Goal: Information Seeking & Learning: Check status

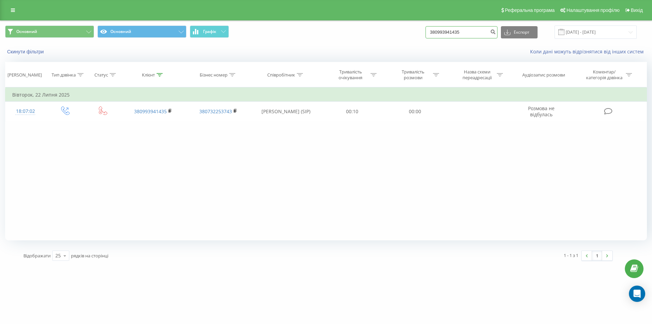
drag, startPoint x: 471, startPoint y: 33, endPoint x: 377, endPoint y: 48, distance: 95.1
click at [377, 48] on div "Основний Основний Графік 380993941435 Експорт .csv .xls .xlsx 15.05.2025 - 15.0…" at bounding box center [325, 40] width 651 height 39
paste input "53184108"
type input "380953184108"
click at [496, 29] on icon "submit" at bounding box center [493, 31] width 6 height 4
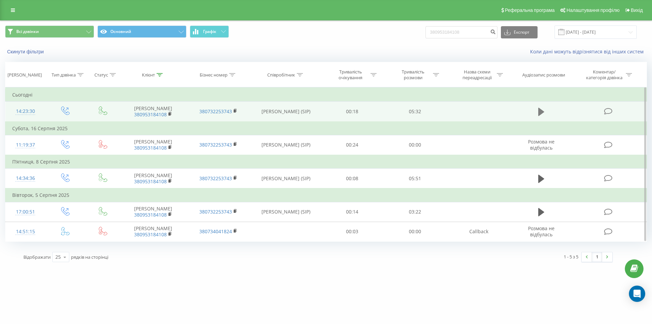
click at [540, 111] on icon at bounding box center [541, 112] width 6 height 8
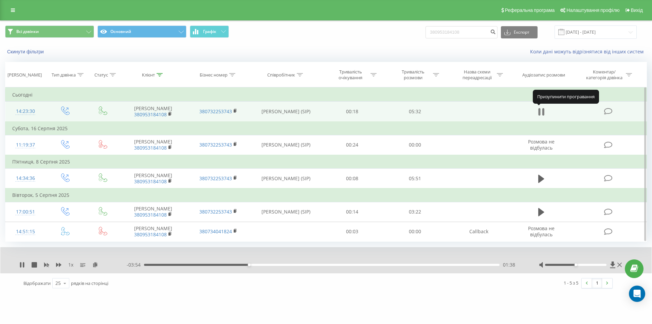
click at [544, 111] on icon at bounding box center [543, 111] width 2 height 7
